Goal: Task Accomplishment & Management: Complete application form

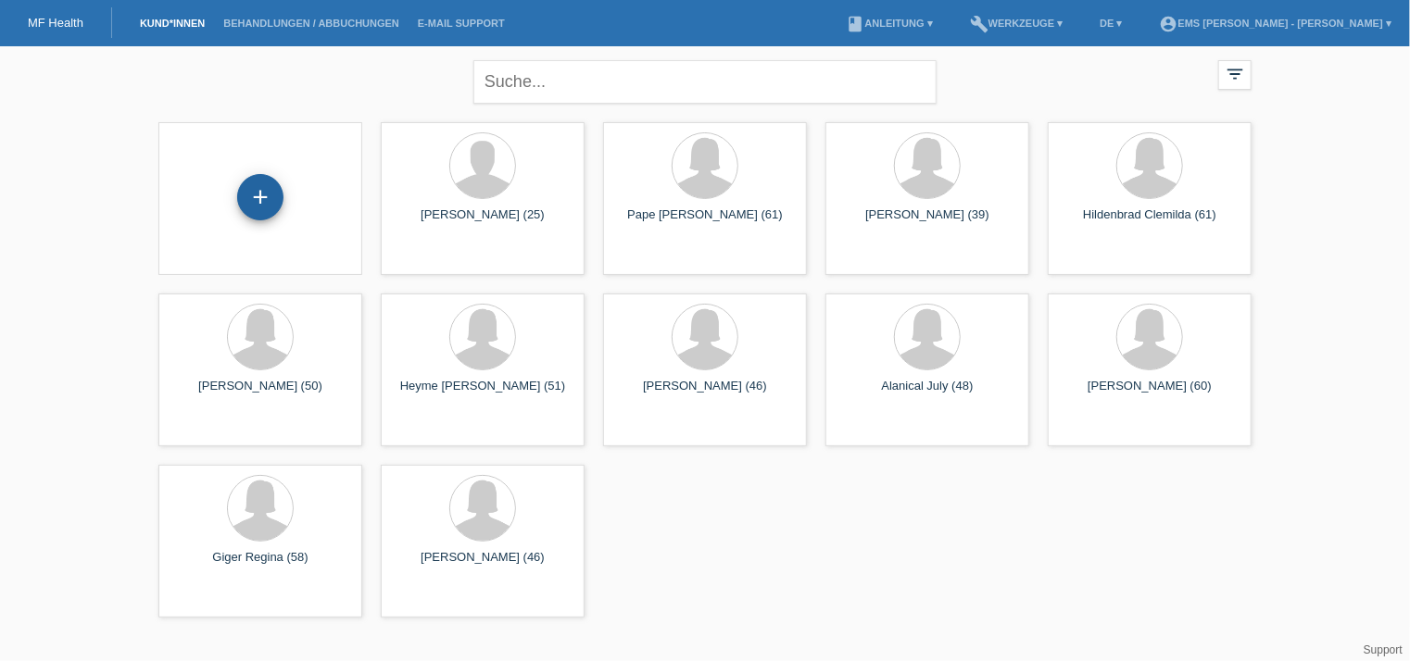
click at [257, 194] on div "+" at bounding box center [260, 197] width 46 height 46
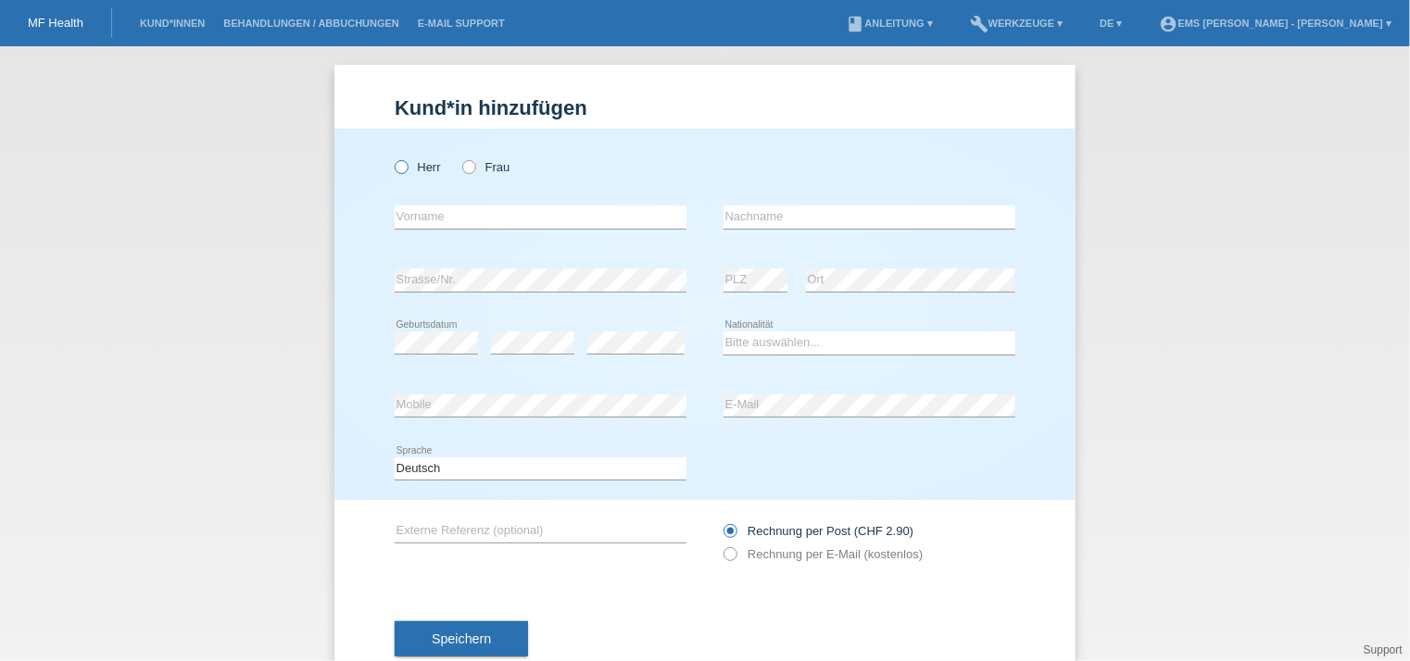
click at [392, 157] on icon at bounding box center [392, 157] width 0 height 0
click at [395, 169] on input "Herr" at bounding box center [401, 166] width 12 height 12
radio input "true"
click at [407, 216] on input "text" at bounding box center [541, 217] width 292 height 23
type input "Di Pietro"
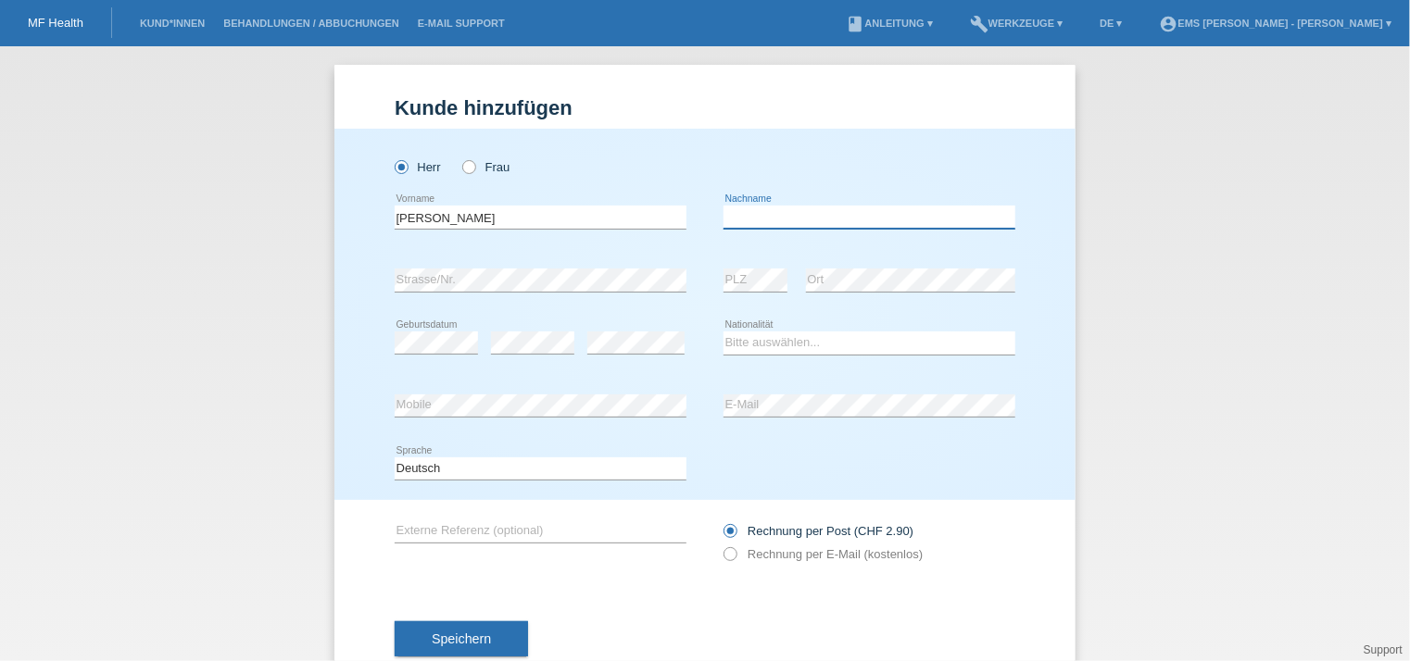
click at [809, 210] on input "text" at bounding box center [869, 217] width 292 height 23
type input "Fabio"
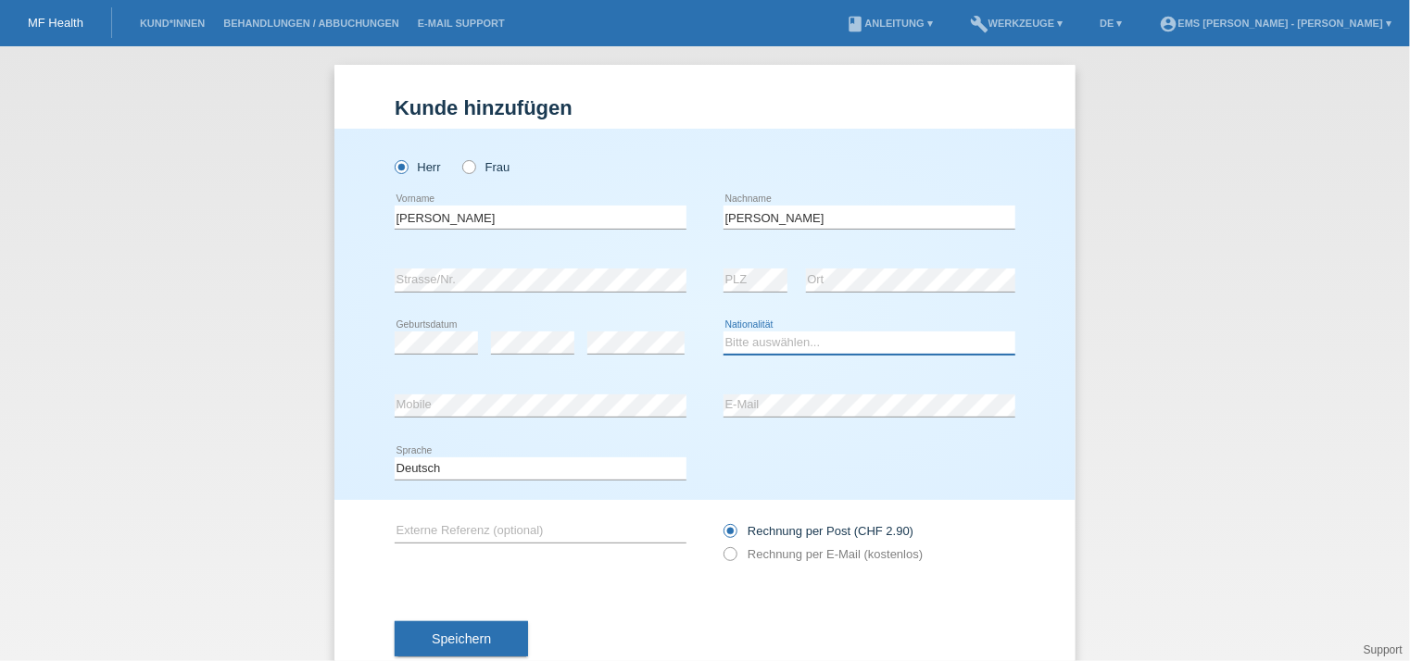
click at [785, 341] on select "Bitte auswählen... Schweiz Deutschland Liechtenstein Österreich ------------ Af…" at bounding box center [869, 343] width 292 height 22
select select "CH"
click at [723, 332] on select "Bitte auswählen... Schweiz Deutschland Liechtenstein Österreich ------------ Af…" at bounding box center [869, 343] width 292 height 22
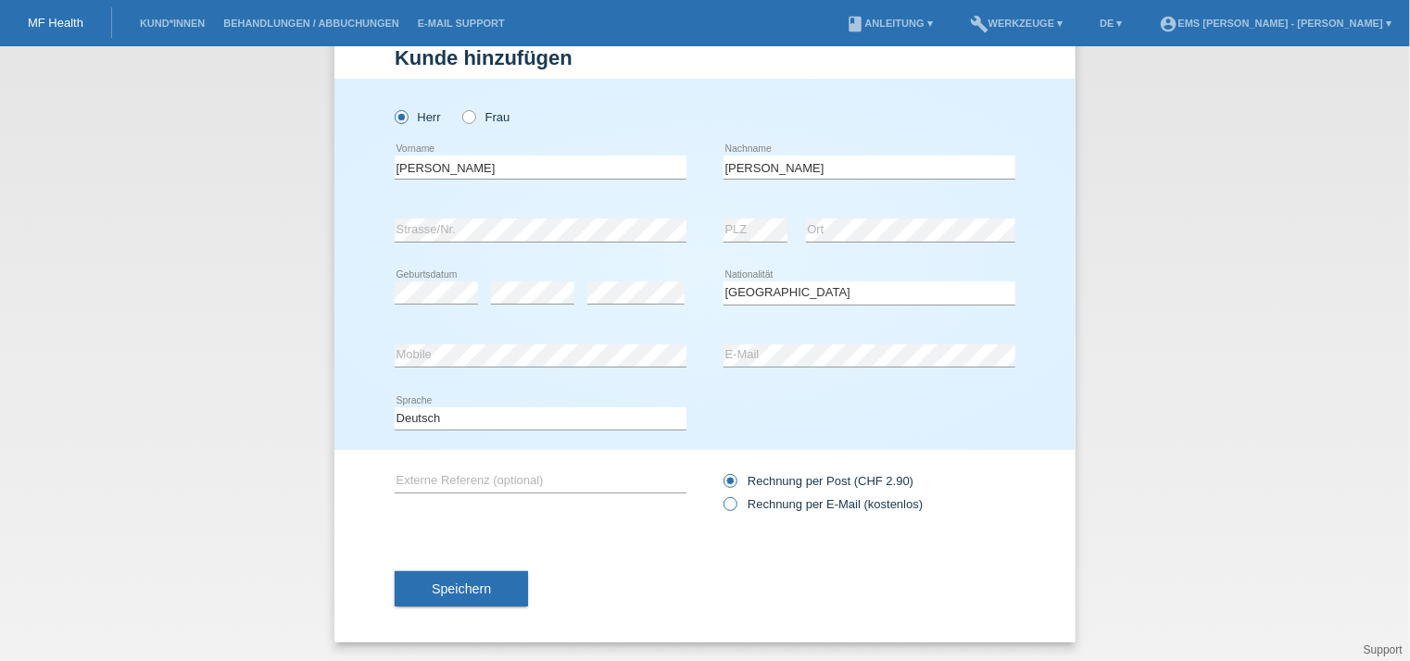
click at [721, 495] on icon at bounding box center [721, 495] width 0 height 0
click at [726, 505] on input "Rechnung per E-Mail (kostenlos)" at bounding box center [729, 508] width 12 height 23
radio input "true"
click at [465, 586] on span "Speichern" at bounding box center [461, 589] width 59 height 15
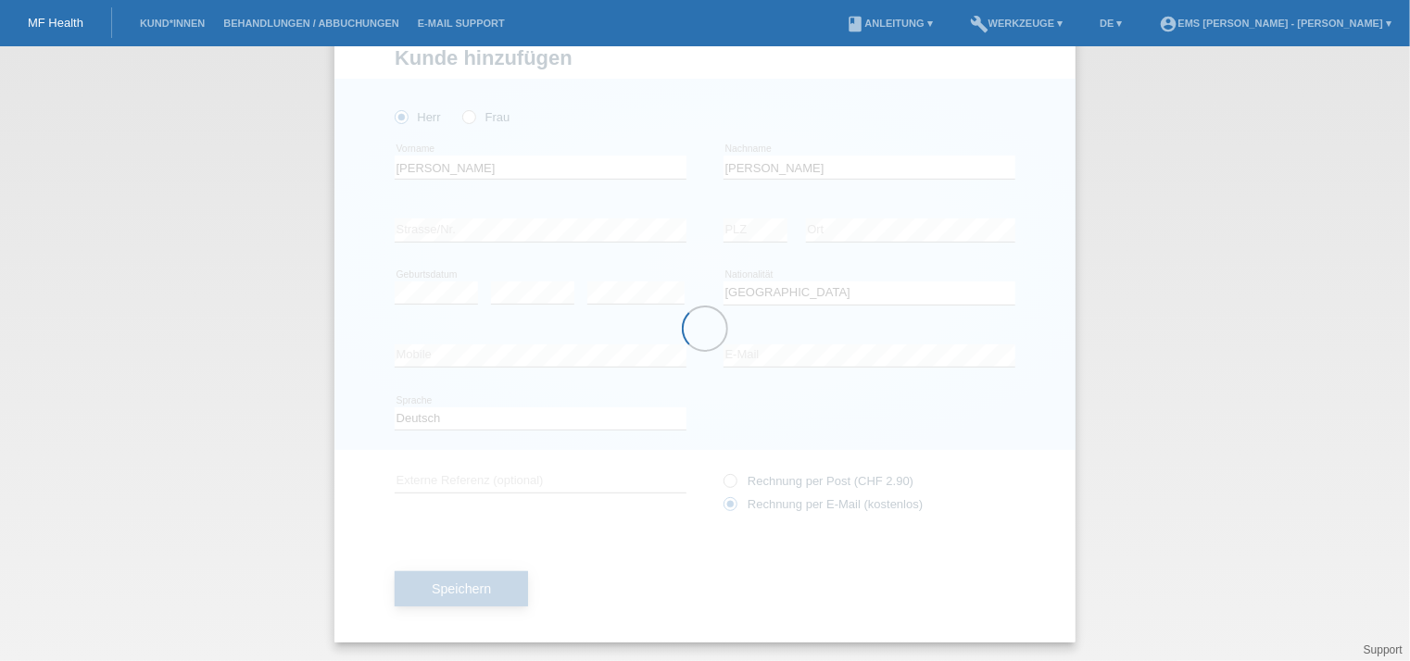
click at [465, 586] on div at bounding box center [704, 329] width 741 height 628
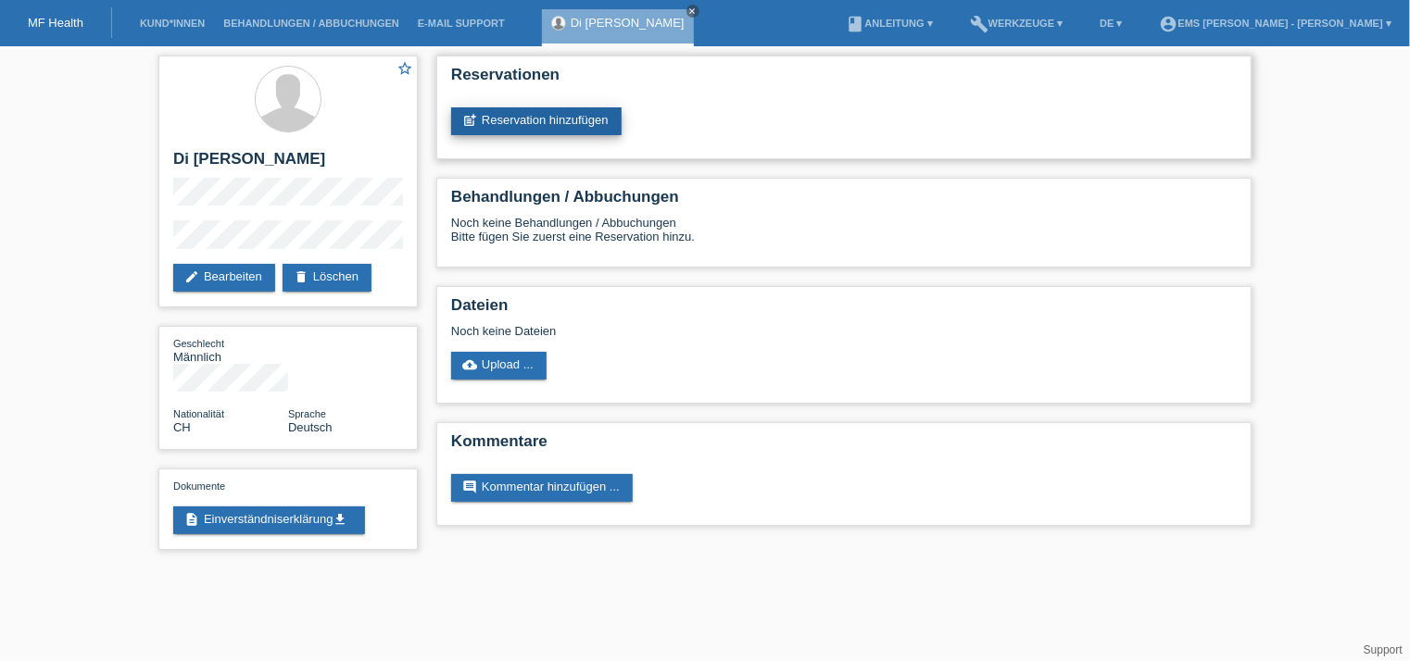
click at [543, 119] on link "post_add Reservation hinzufügen" at bounding box center [536, 121] width 170 height 28
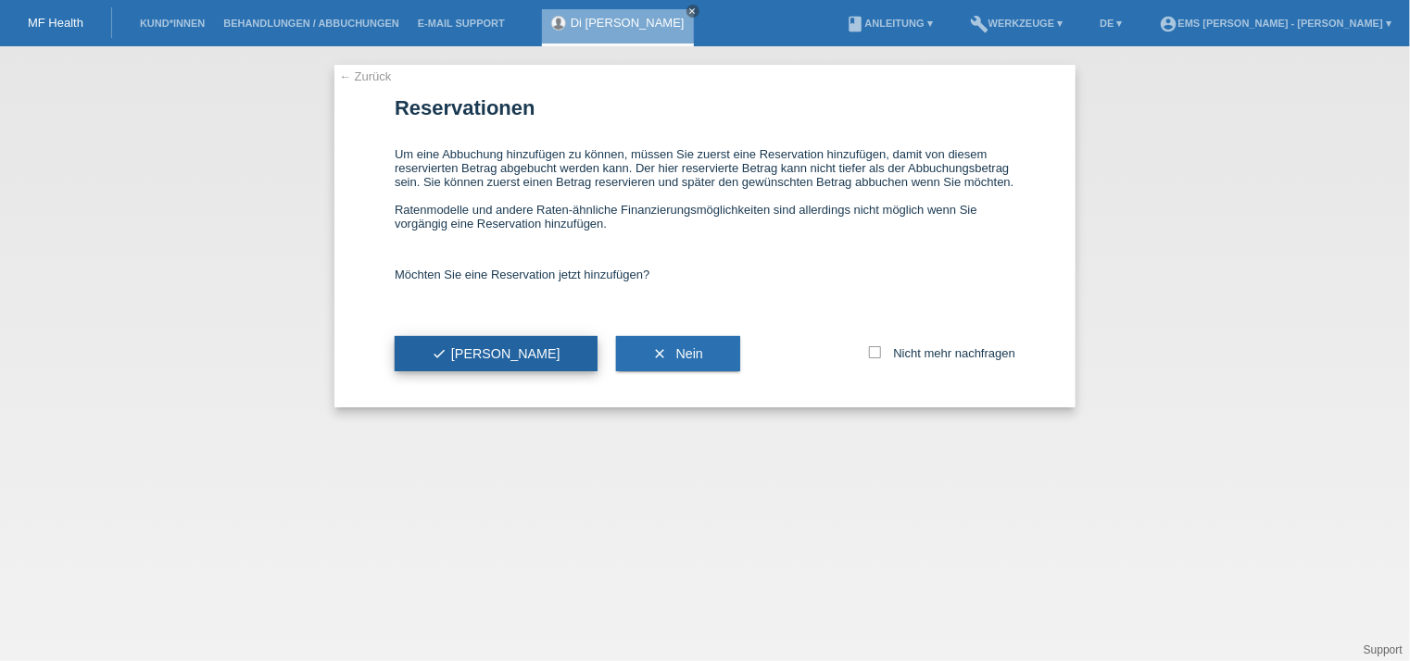
click at [452, 353] on span "check Ja" at bounding box center [496, 353] width 129 height 15
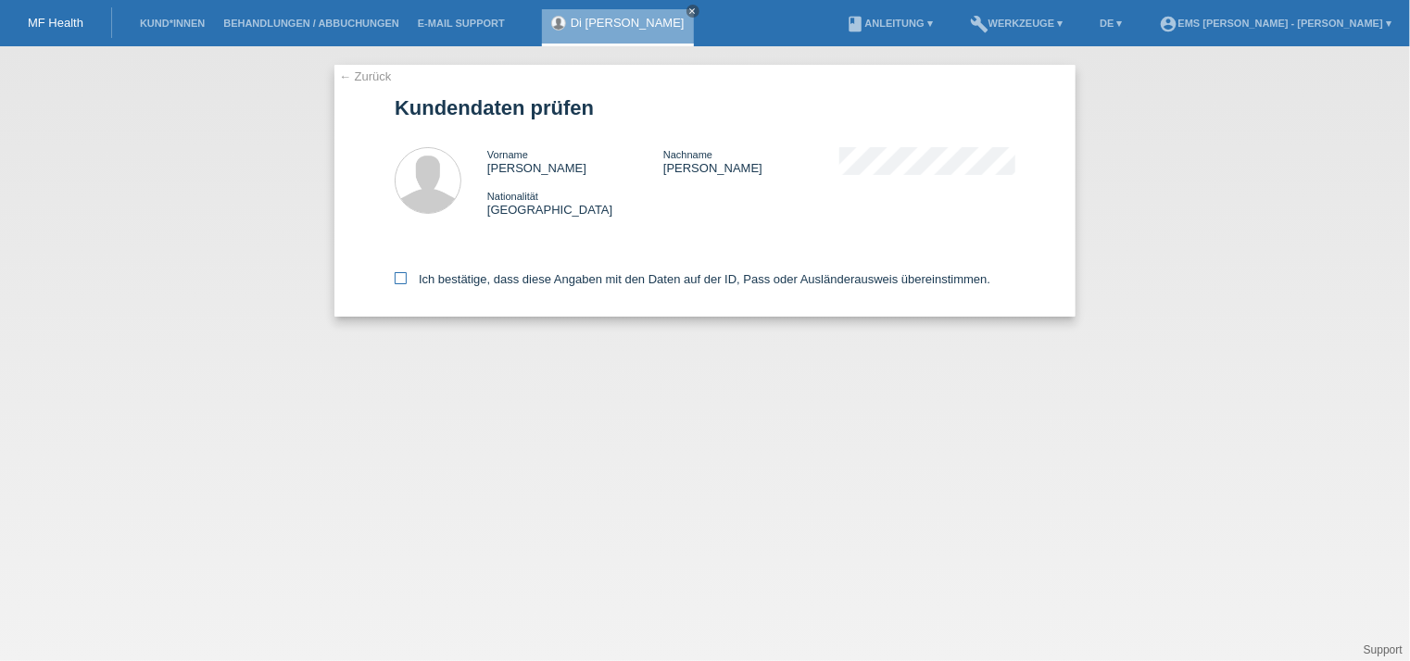
click at [397, 278] on icon at bounding box center [401, 278] width 12 height 12
click at [397, 278] on input "Ich bestätige, dass diese Angaben mit den Daten auf der ID, Pass oder Ausländer…" at bounding box center [401, 278] width 12 height 12
checkbox input "true"
drag, startPoint x: 397, startPoint y: 278, endPoint x: 809, endPoint y: 466, distance: 452.2
click at [809, 466] on div "← Zurück Kundendaten prüfen Vorname [PERSON_NAME] Nachname [PERSON_NAME] Nation…" at bounding box center [705, 353] width 1410 height 615
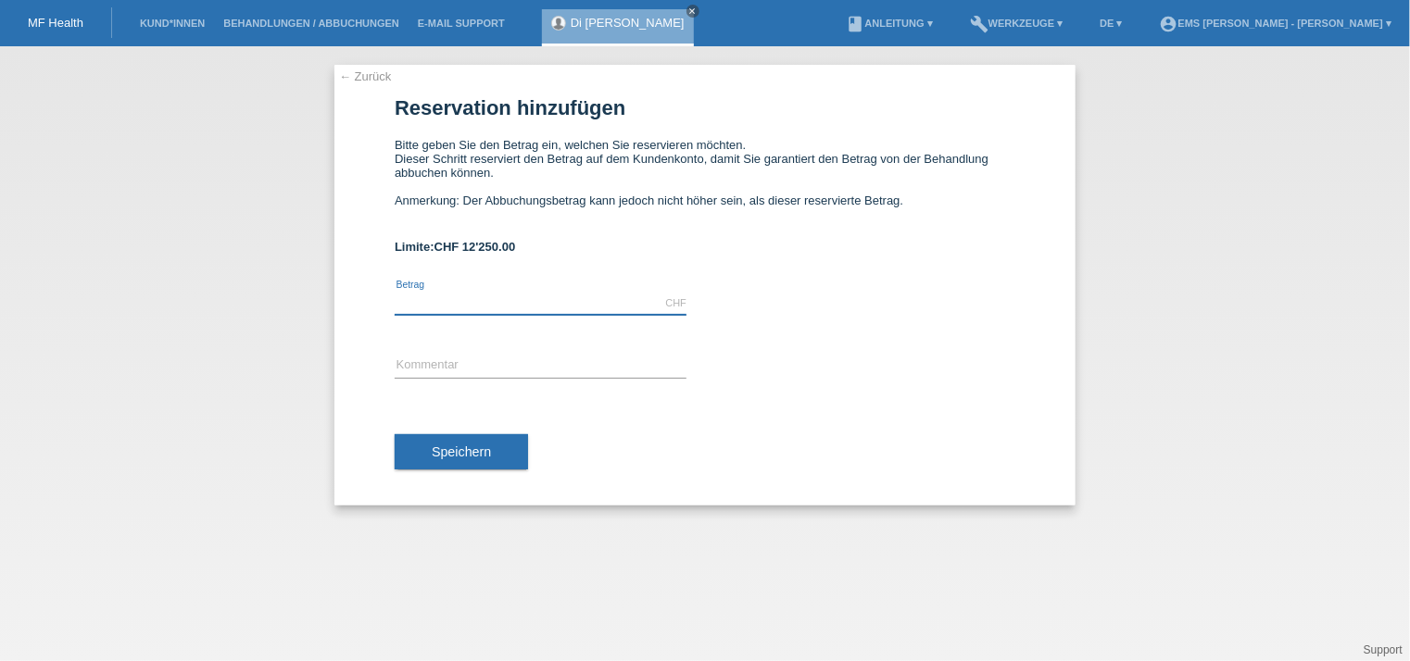
click at [542, 300] on input "text" at bounding box center [541, 303] width 292 height 23
type input "2297.00"
click at [480, 370] on input "text" at bounding box center [541, 366] width 292 height 23
type input "12 Monate"
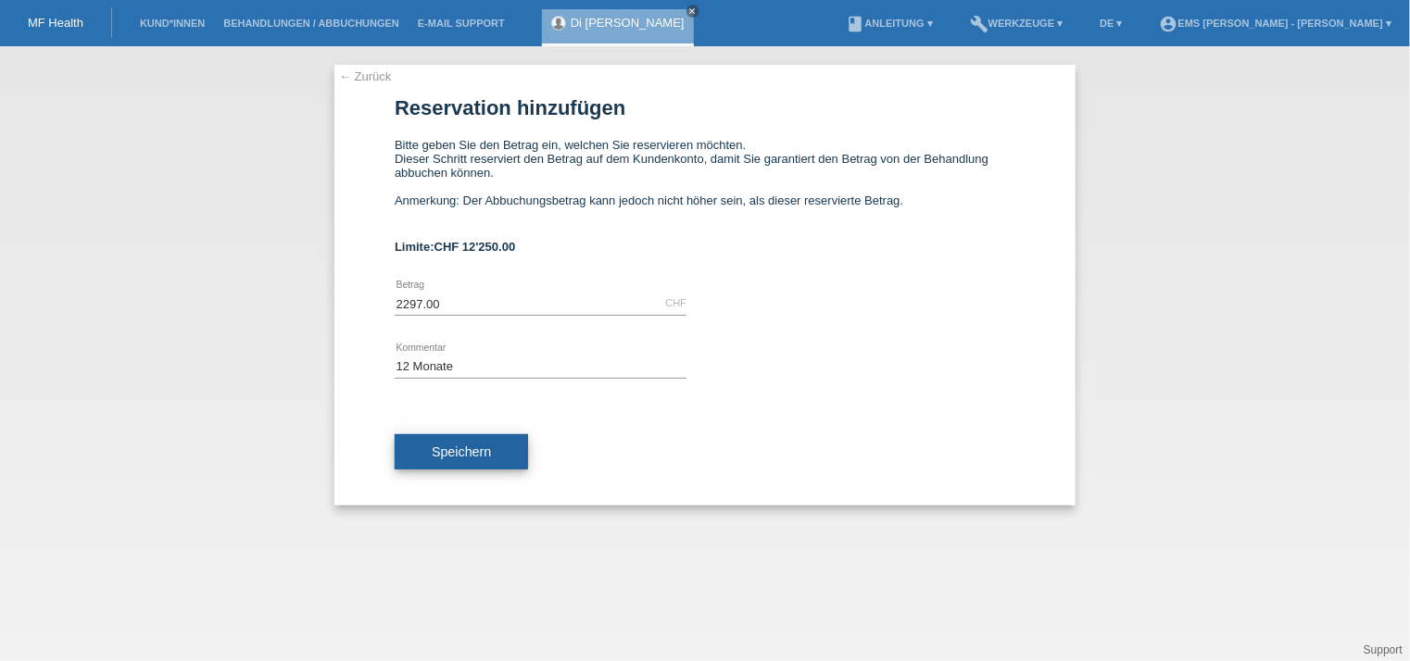
click at [467, 456] on span "Speichern" at bounding box center [461, 452] width 59 height 15
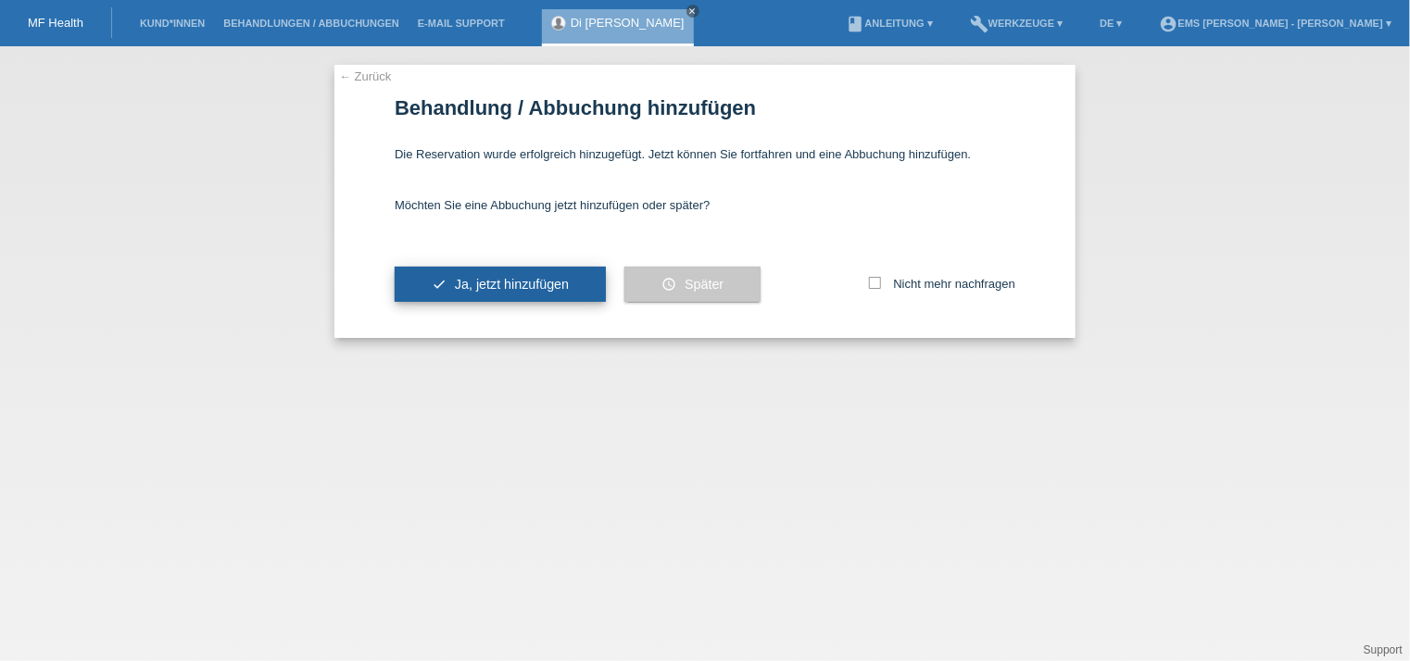
click at [557, 282] on span "Ja, jetzt hinzufügen" at bounding box center [512, 284] width 114 height 15
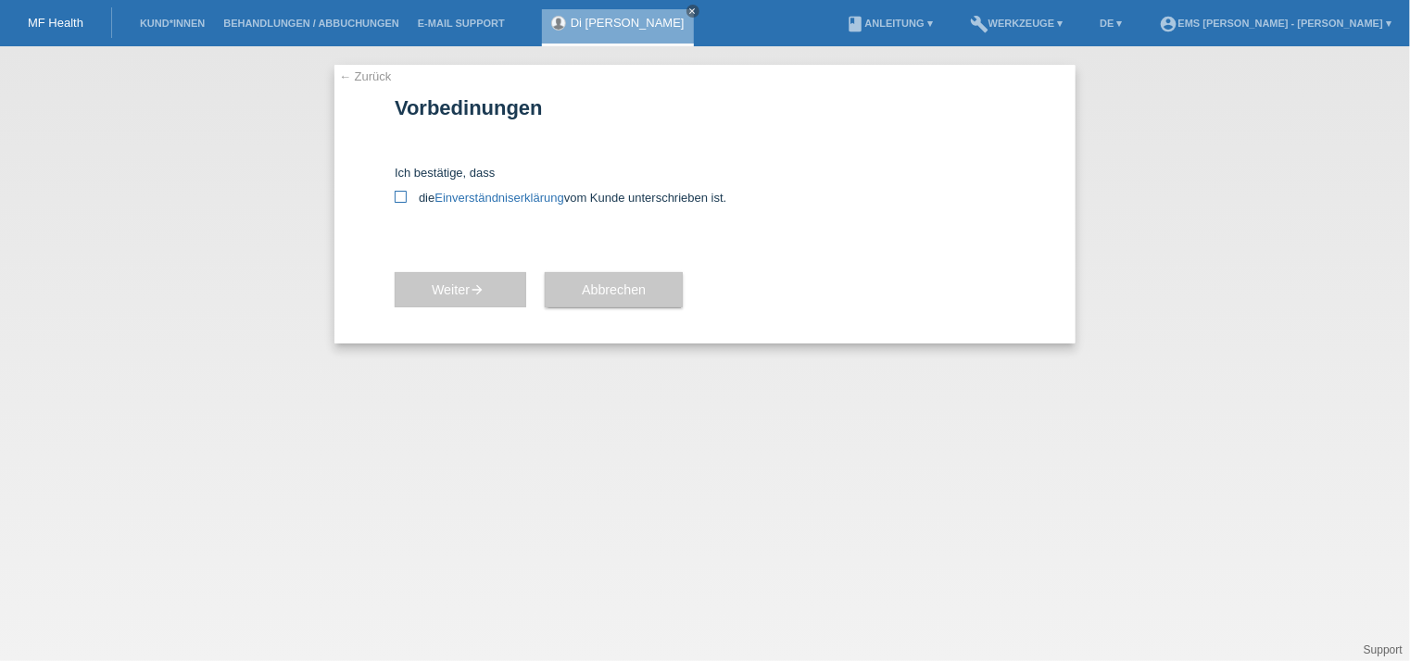
click at [402, 197] on icon at bounding box center [401, 197] width 12 height 12
click at [402, 197] on input "die Einverständniserklärung vom Kunde unterschrieben ist." at bounding box center [401, 197] width 12 height 12
checkbox input "true"
click at [458, 295] on span "Weiter arrow_forward" at bounding box center [460, 289] width 57 height 15
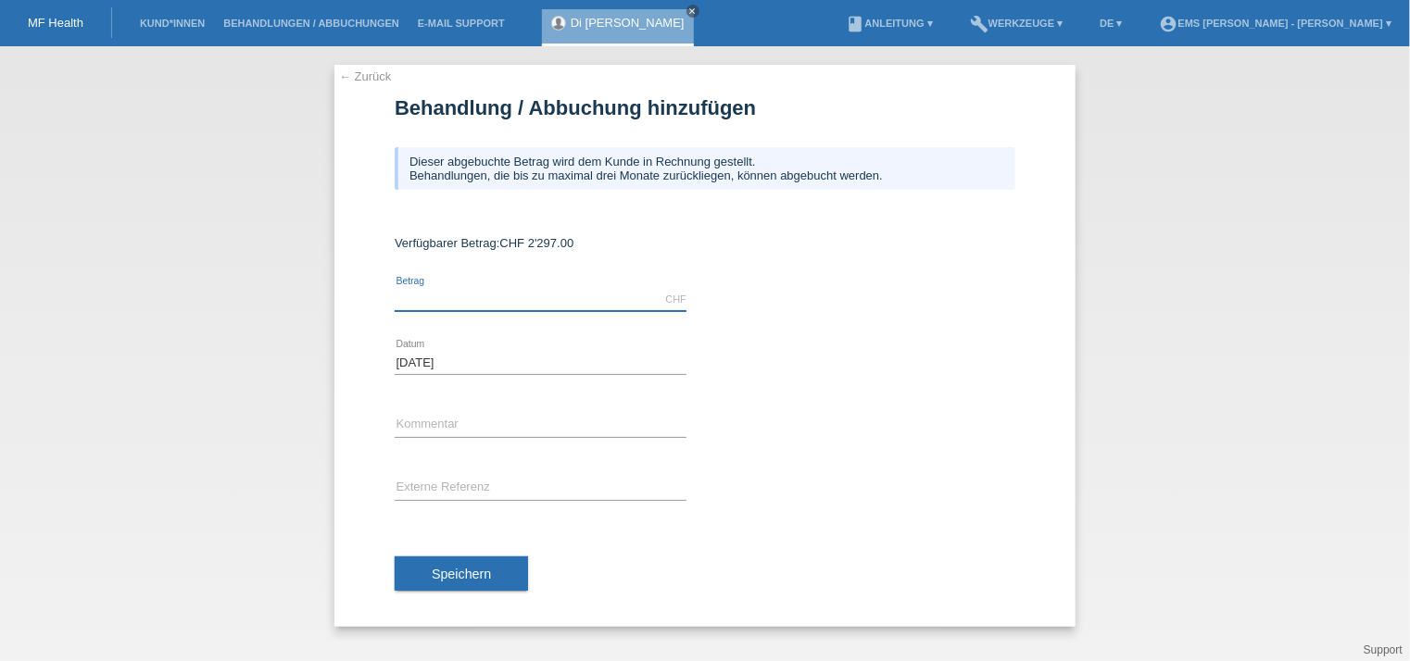
click at [551, 306] on input "text" at bounding box center [541, 299] width 292 height 23
type input "2297.00"
click at [461, 420] on input "text" at bounding box center [541, 425] width 292 height 23
drag, startPoint x: 802, startPoint y: 498, endPoint x: 432, endPoint y: 418, distance: 379.1
click at [432, 418] on input "text" at bounding box center [541, 425] width 292 height 23
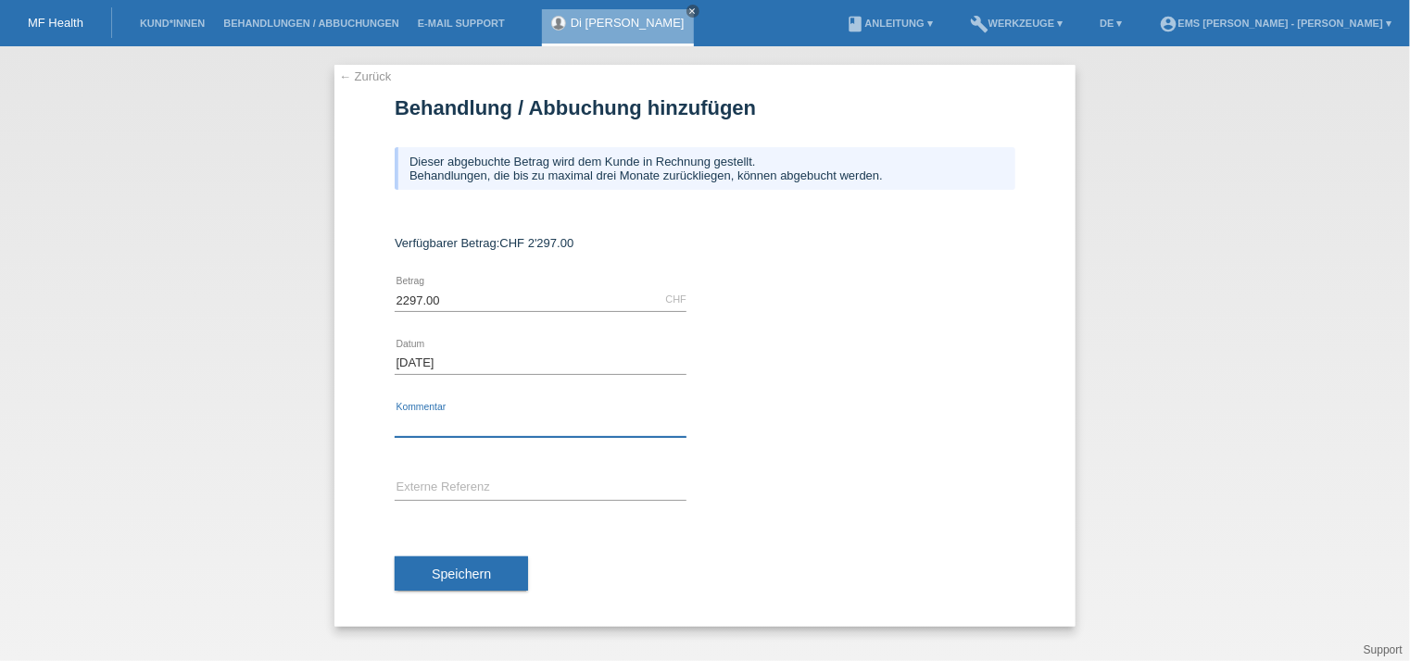
type input "12 Monate"
click at [466, 575] on span "Speichern" at bounding box center [461, 574] width 59 height 15
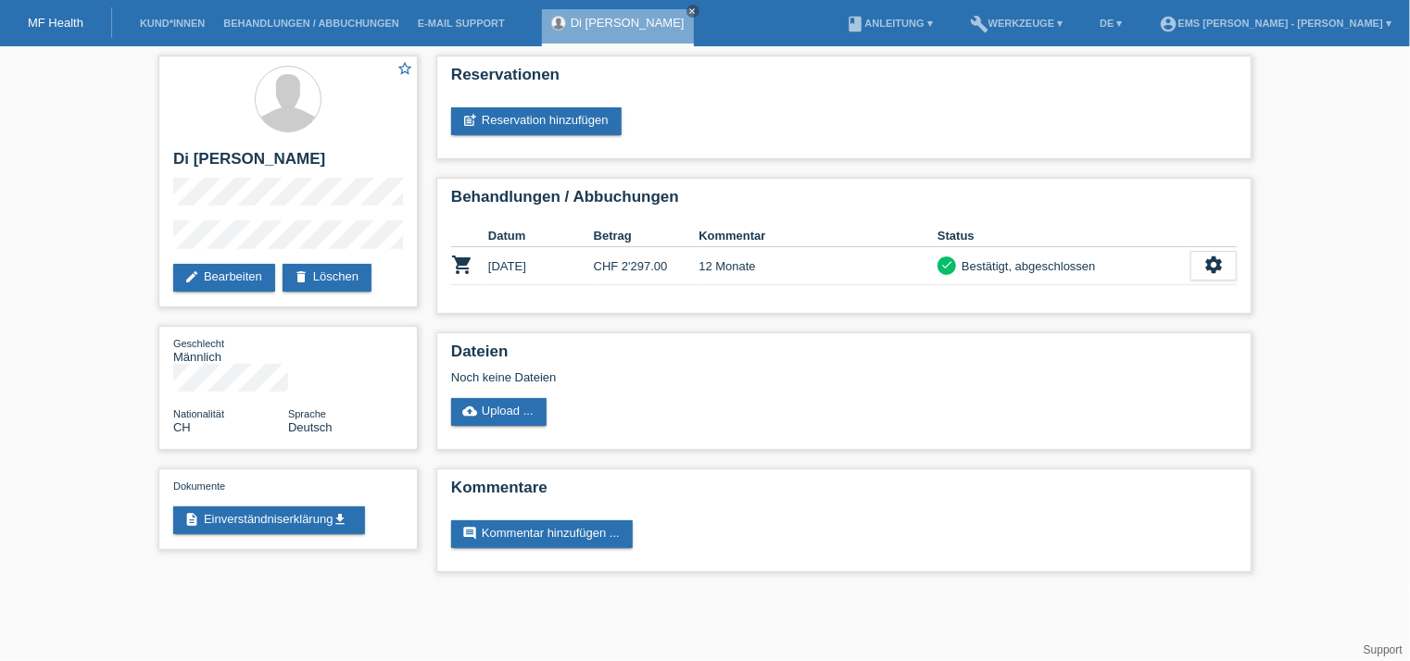
click at [70, 17] on link "MF Health" at bounding box center [56, 23] width 56 height 14
